Goal: Transaction & Acquisition: Obtain resource

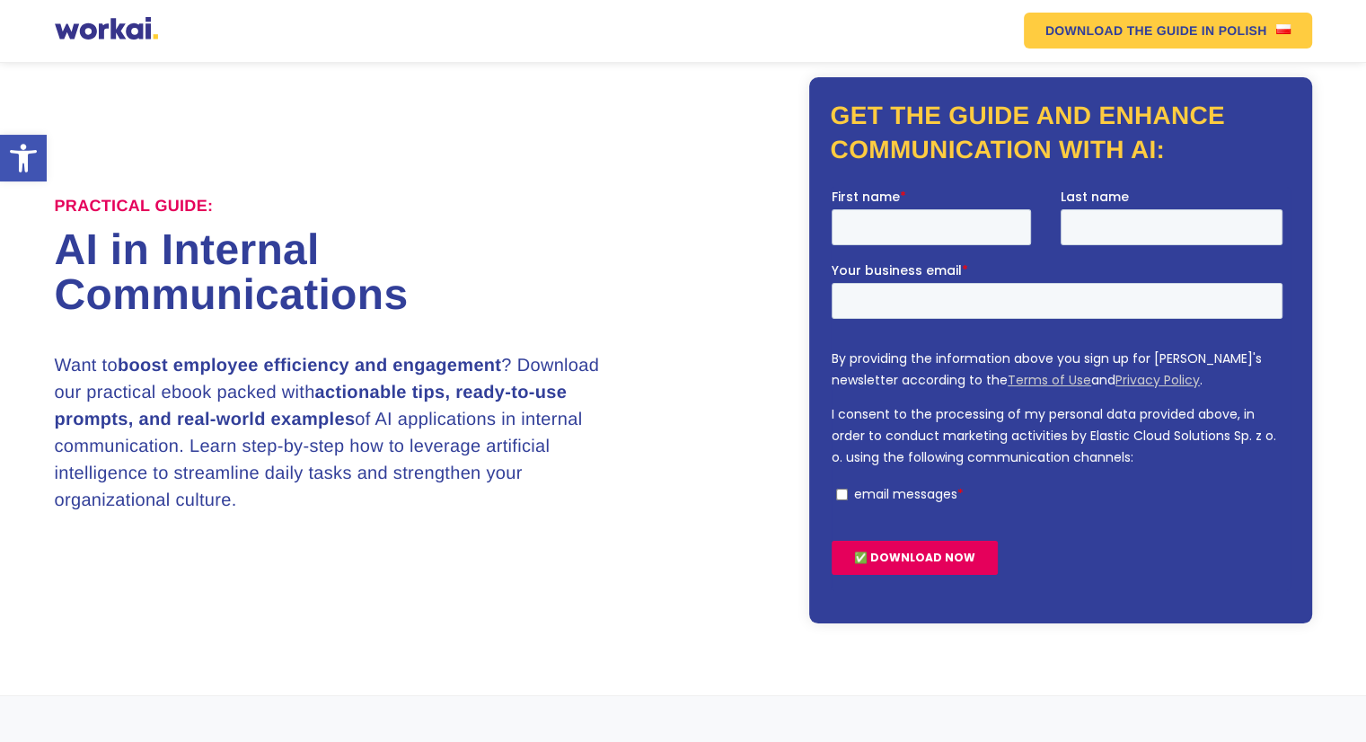
scroll to position [65, 0]
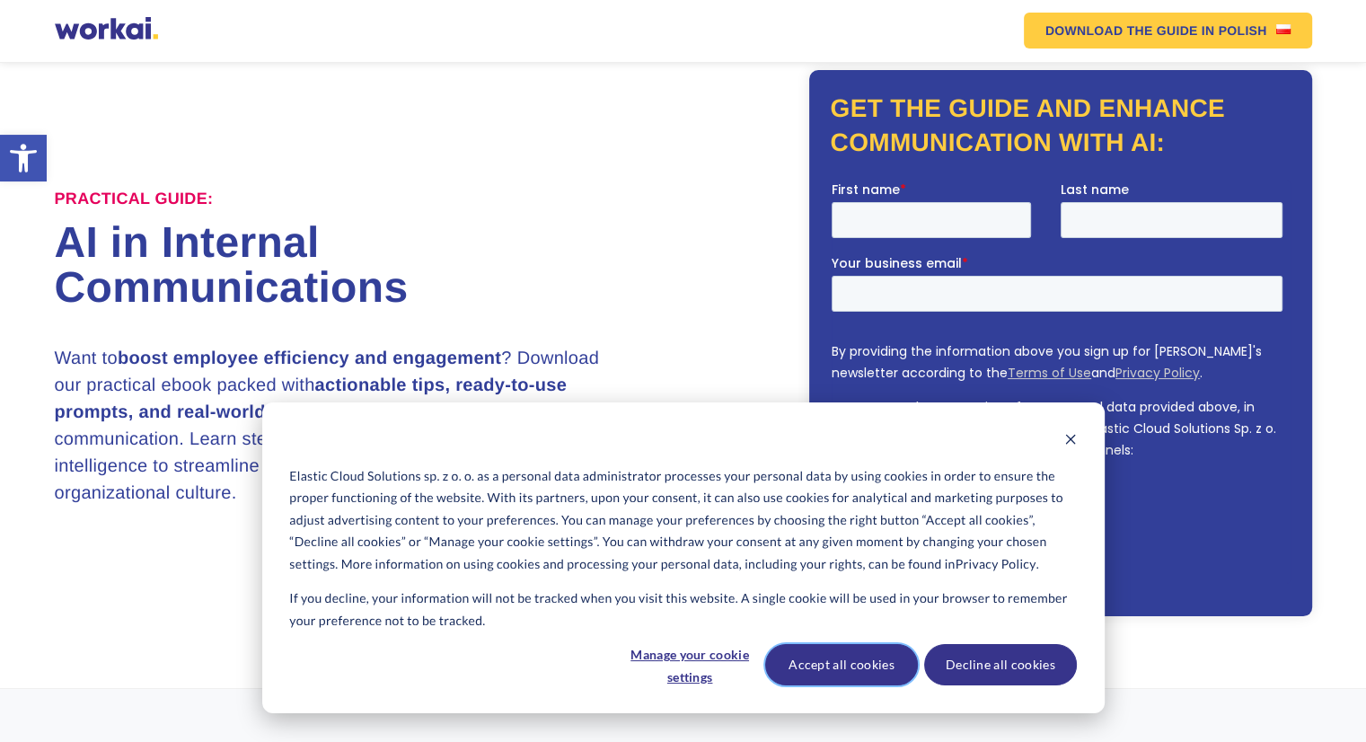
click at [843, 661] on button "Accept all cookies" at bounding box center [841, 664] width 153 height 41
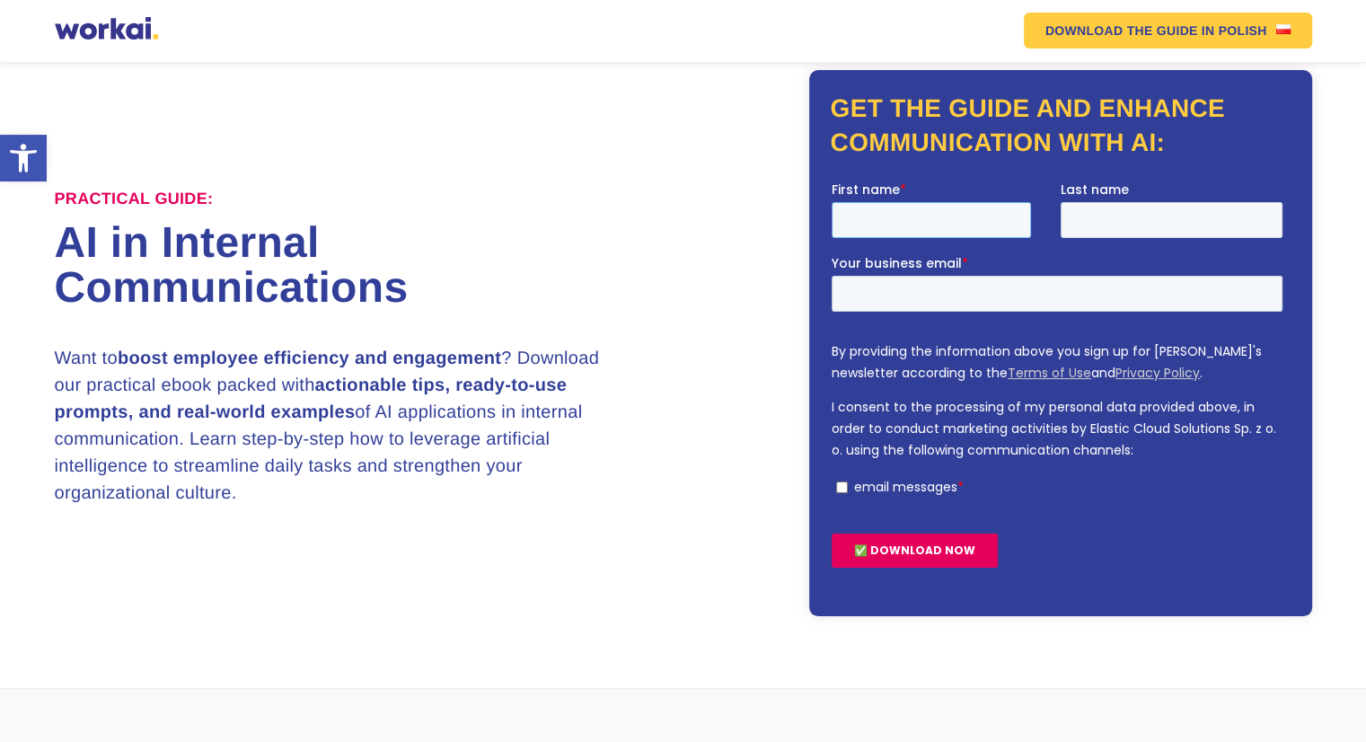
click at [933, 230] on input "First name *" at bounding box center [930, 220] width 199 height 36
type input "Everton"
click at [1098, 221] on input "Last name" at bounding box center [1171, 220] width 222 height 36
type input "sumbus"
click at [941, 292] on input "Your business email *" at bounding box center [1056, 294] width 451 height 36
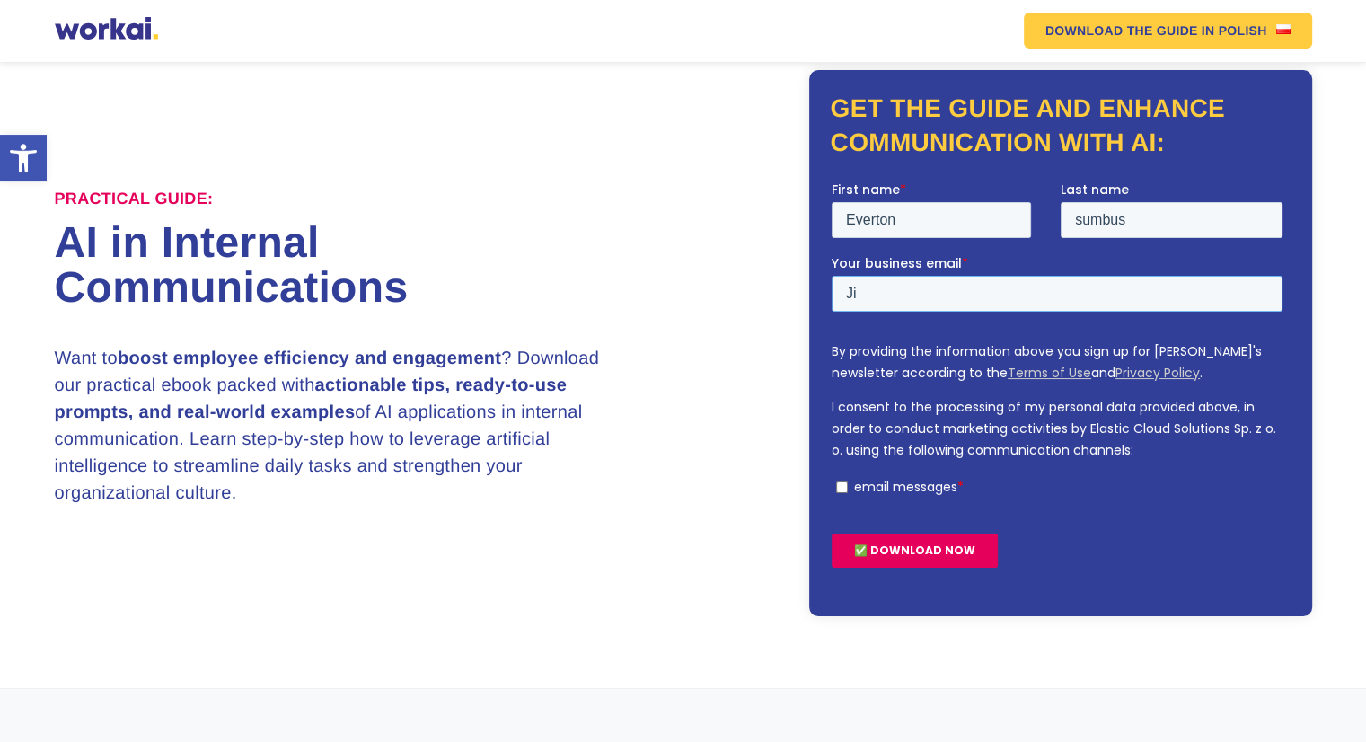
type input "J"
type input "e"
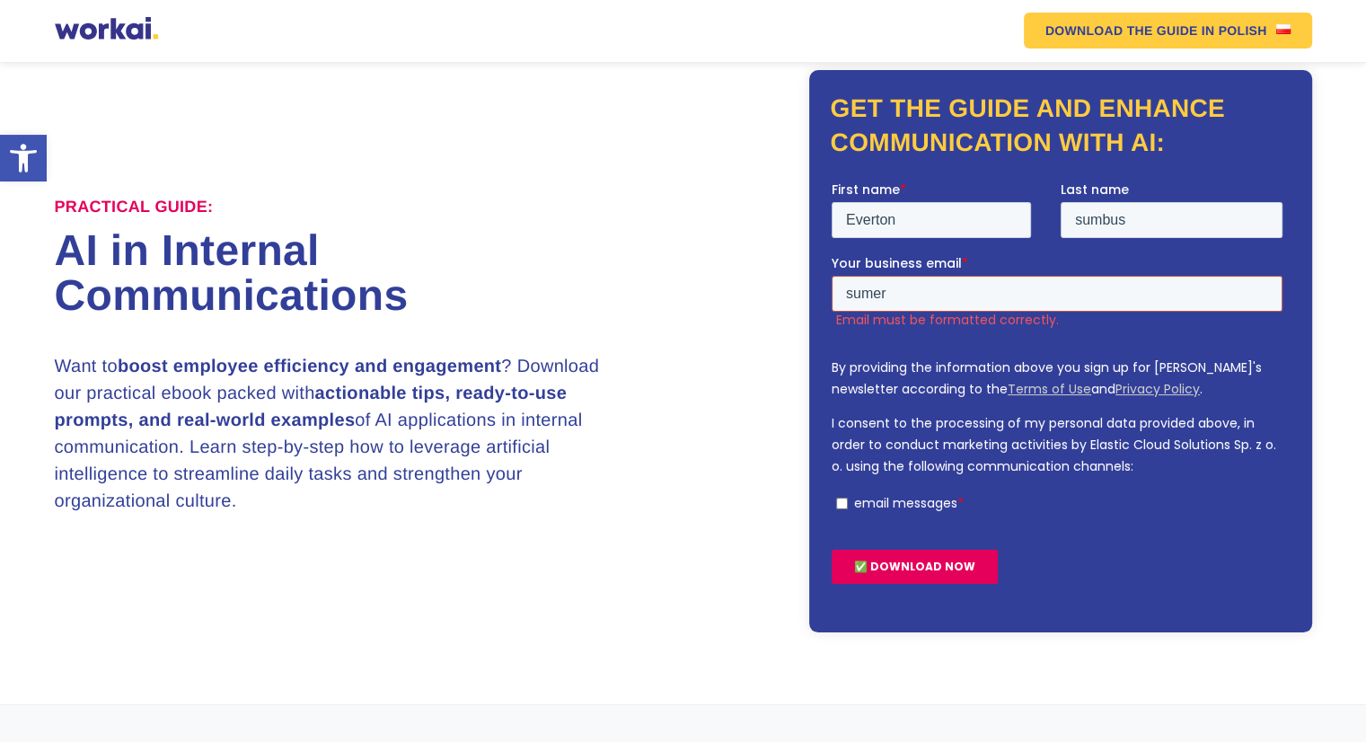
type input "[EMAIL_ADDRESS][DOMAIN_NAME]"
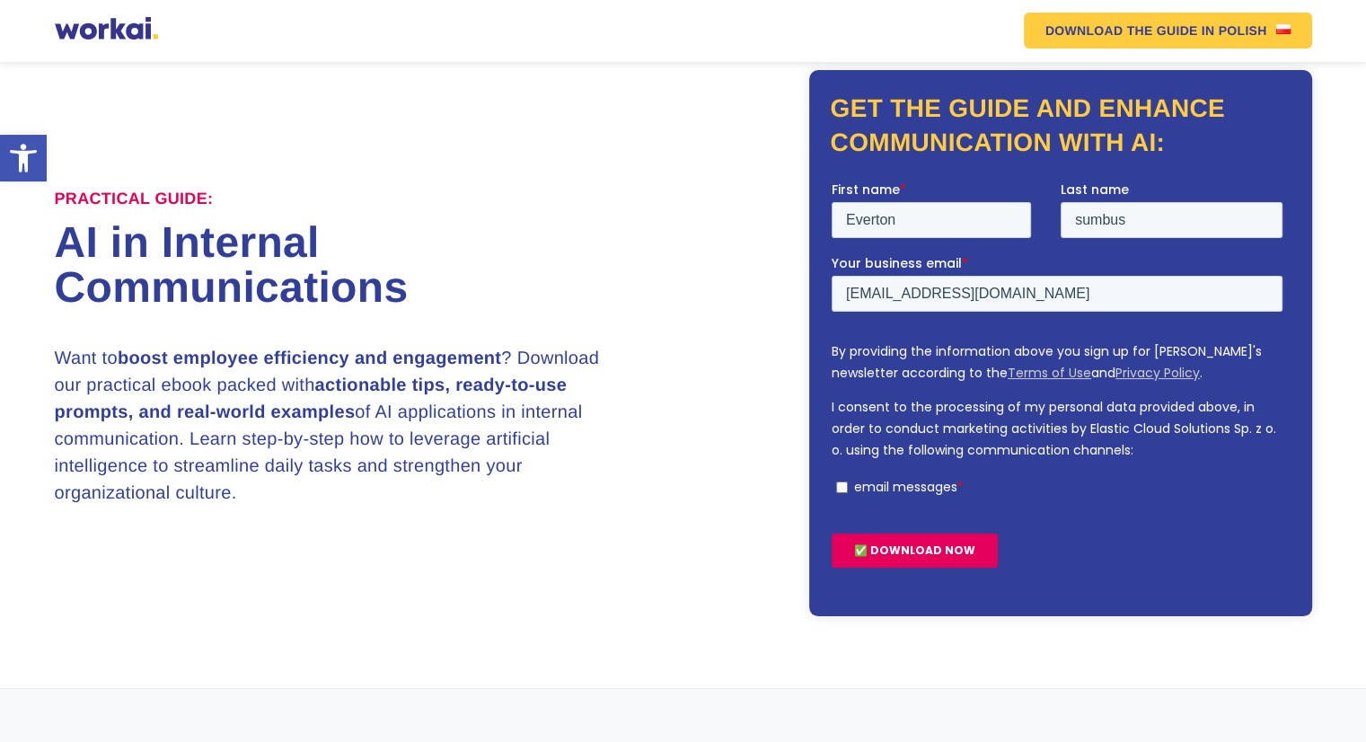
click at [910, 554] on input "✅ DOWNLOAD NOW" at bounding box center [914, 551] width 166 height 34
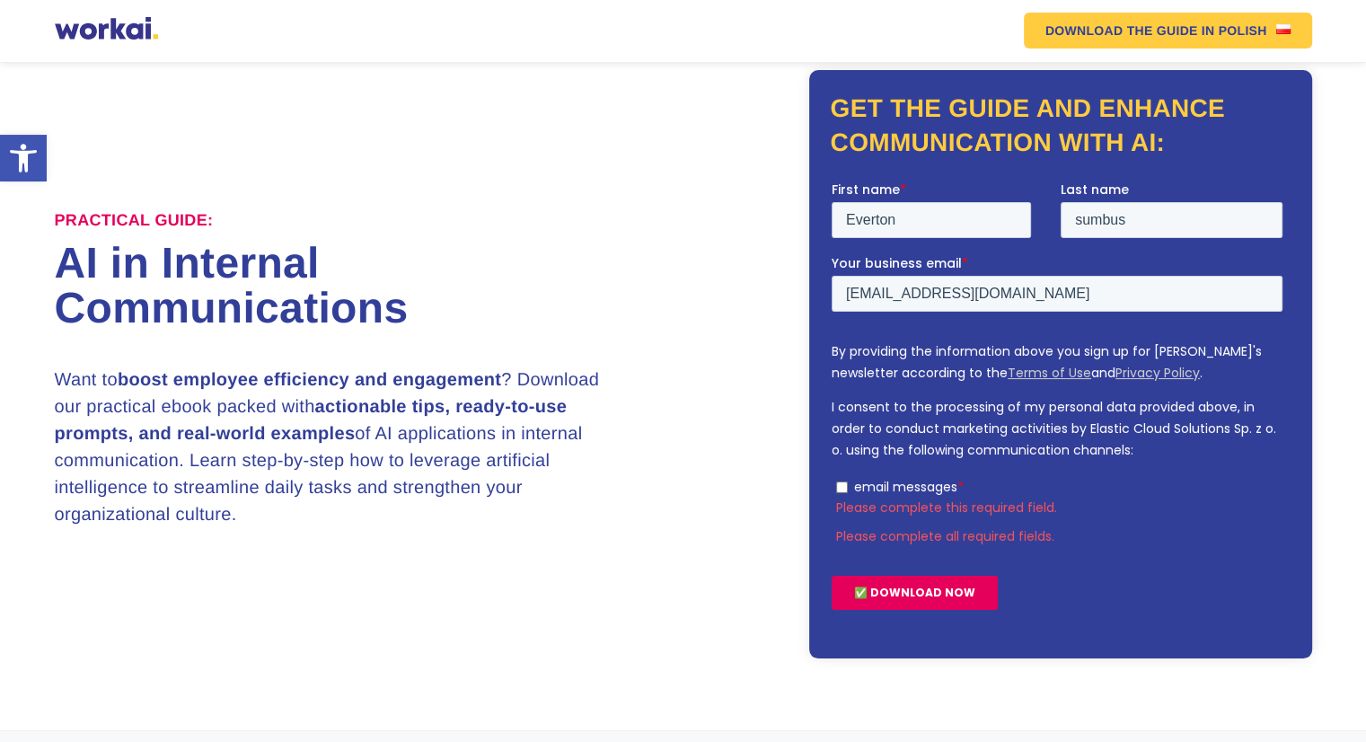
click at [842, 485] on input "email messages *" at bounding box center [841, 488] width 12 height 12
checkbox input "true"
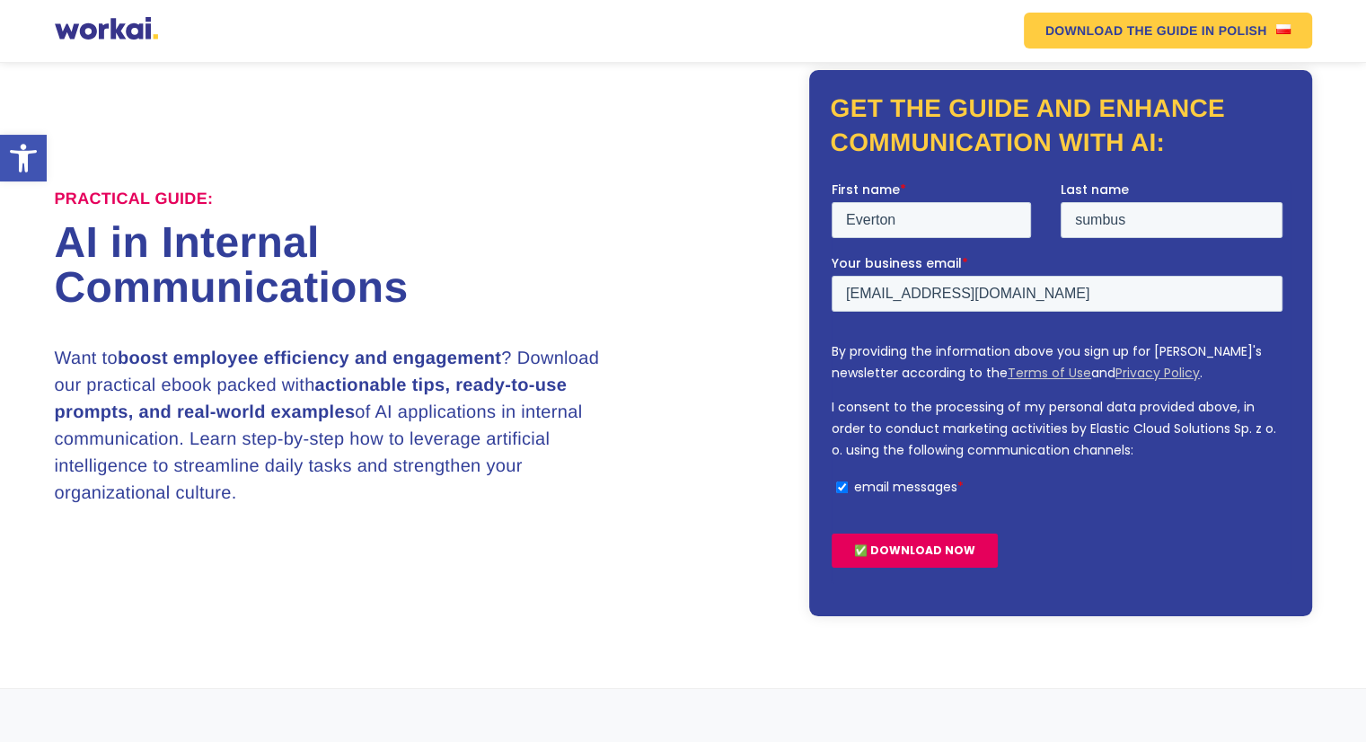
click at [893, 549] on input "✅ DOWNLOAD NOW" at bounding box center [914, 551] width 166 height 34
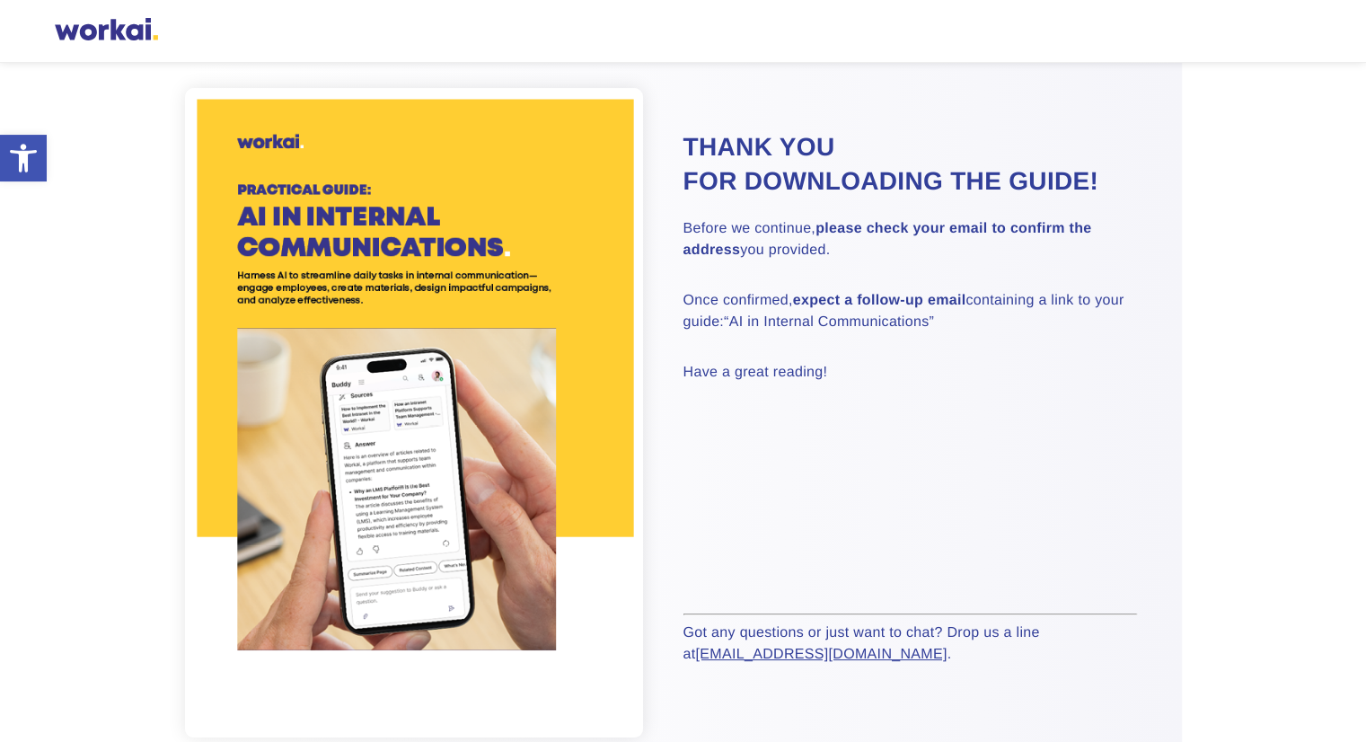
scroll to position [72, 0]
